Goal: Find specific page/section: Find specific page/section

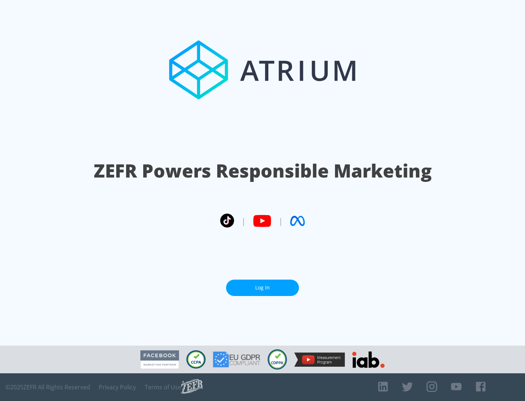
click at [263, 285] on link "Log In" at bounding box center [262, 288] width 73 height 16
